Goal: Information Seeking & Learning: Check status

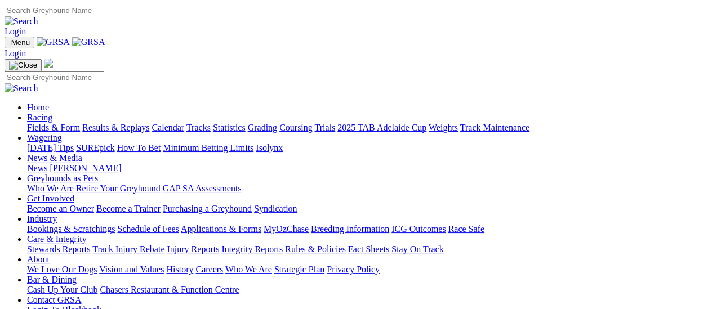
click at [127, 123] on link "Results & Replays" at bounding box center [115, 128] width 67 height 10
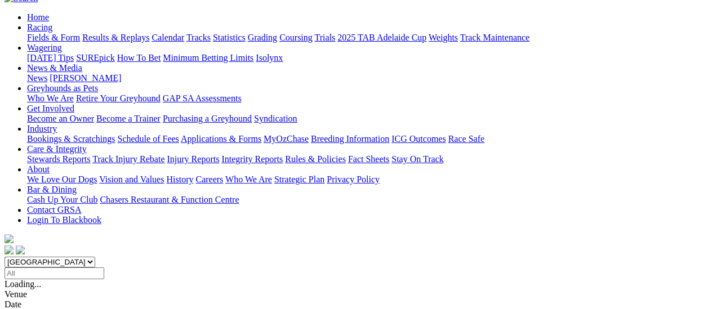
scroll to position [113, 0]
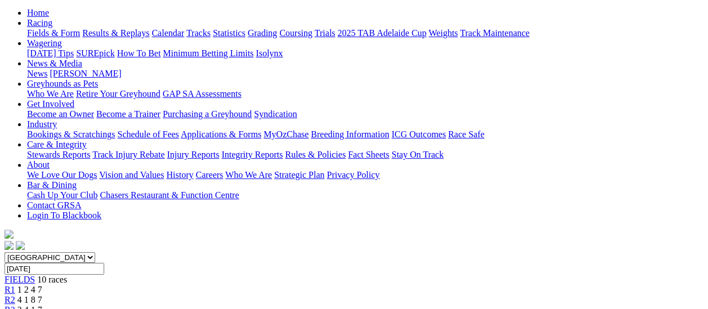
scroll to position [113, 0]
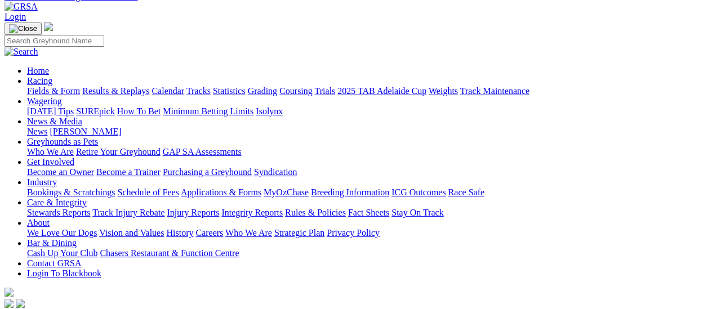
scroll to position [56, 0]
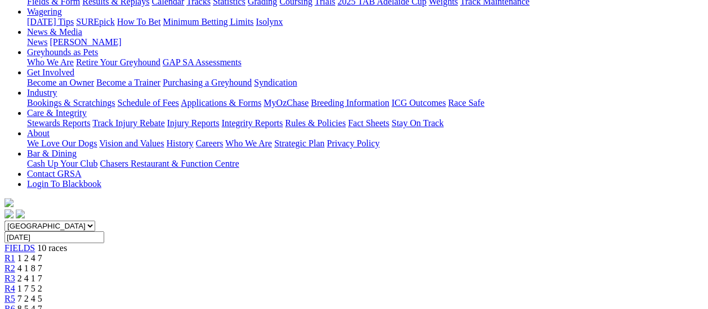
scroll to position [56, 0]
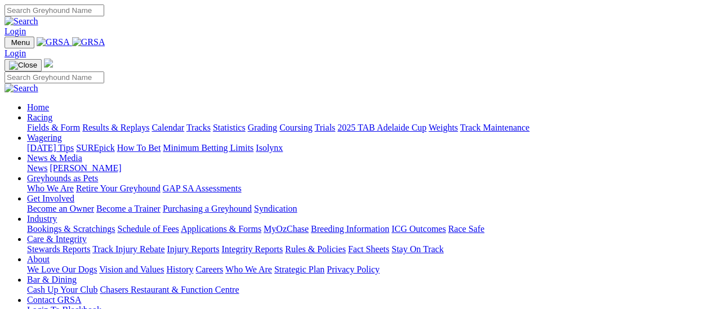
click at [128, 123] on link "Results & Replays" at bounding box center [115, 128] width 67 height 10
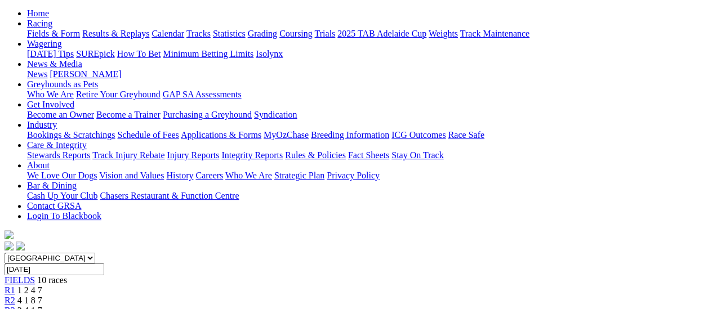
scroll to position [113, 0]
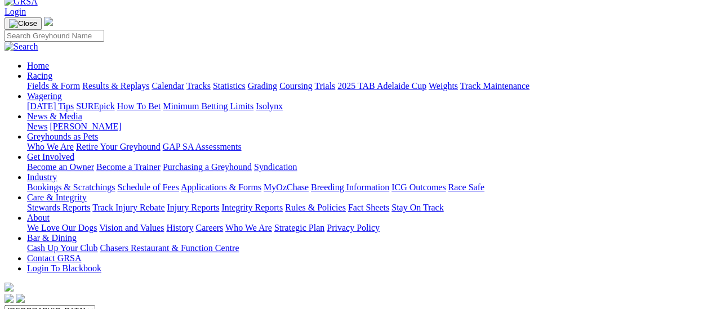
scroll to position [56, 0]
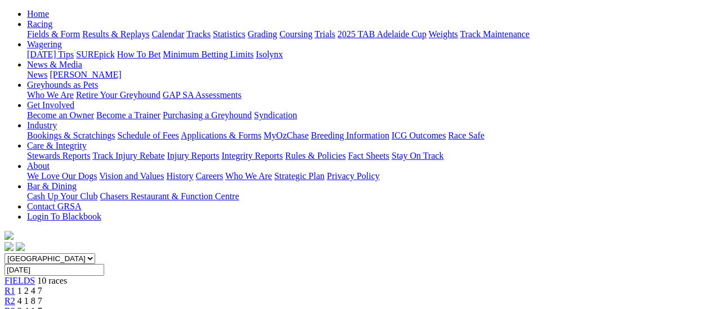
scroll to position [113, 0]
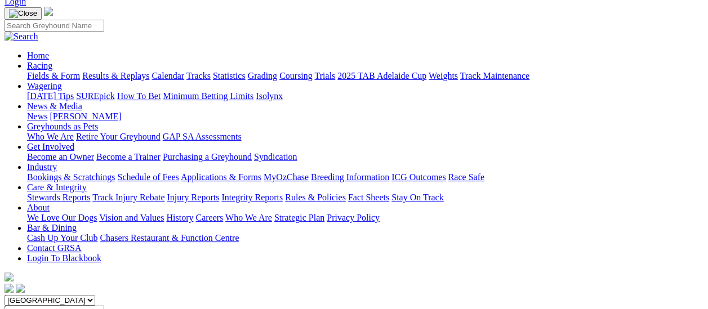
scroll to position [56, 0]
